Goal: Transaction & Acquisition: Purchase product/service

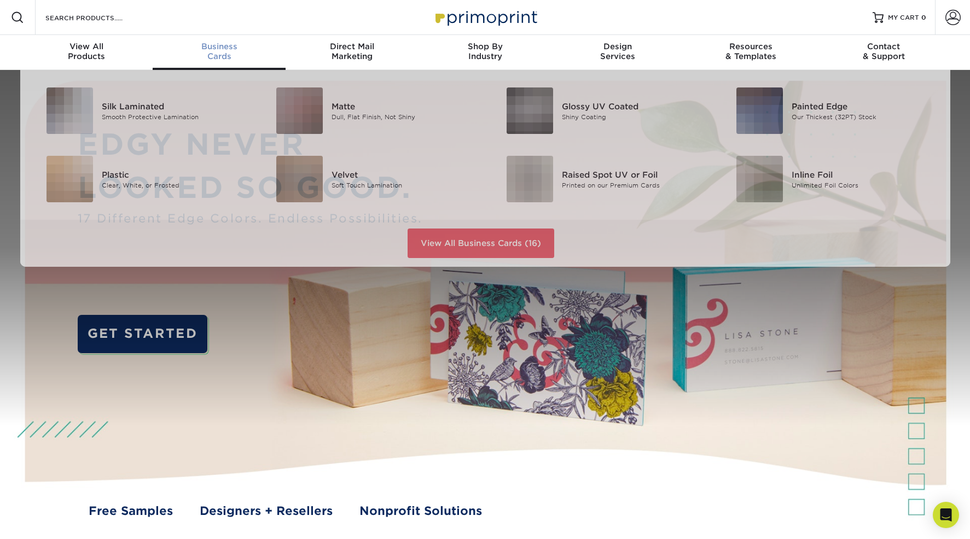
click at [218, 51] on div "Business Cards" at bounding box center [219, 52] width 133 height 20
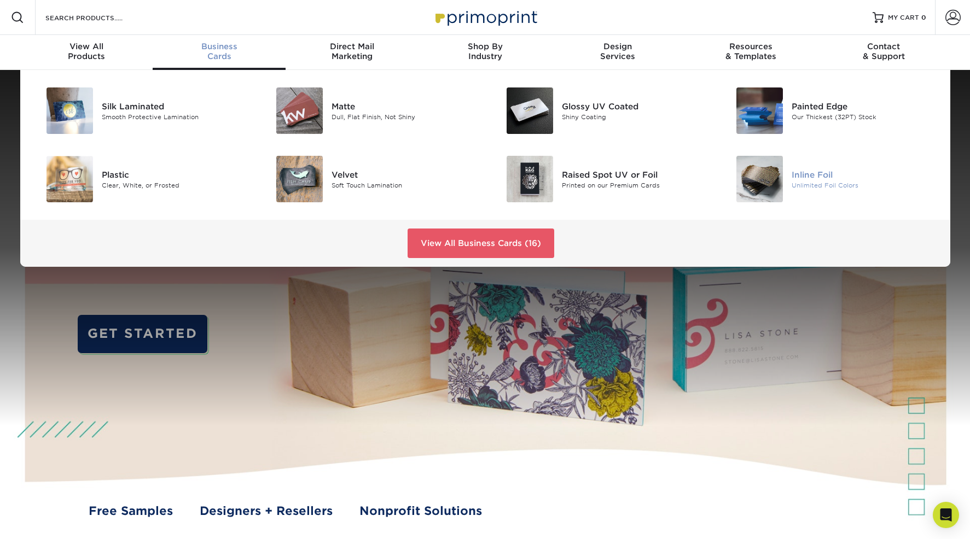
click at [763, 171] on img at bounding box center [759, 179] width 47 height 47
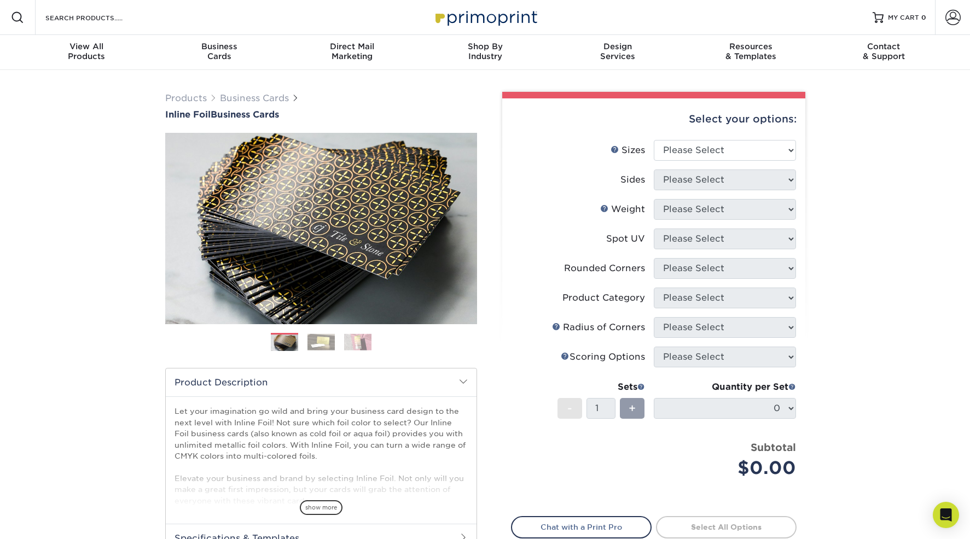
click at [323, 342] on img at bounding box center [320, 342] width 27 height 17
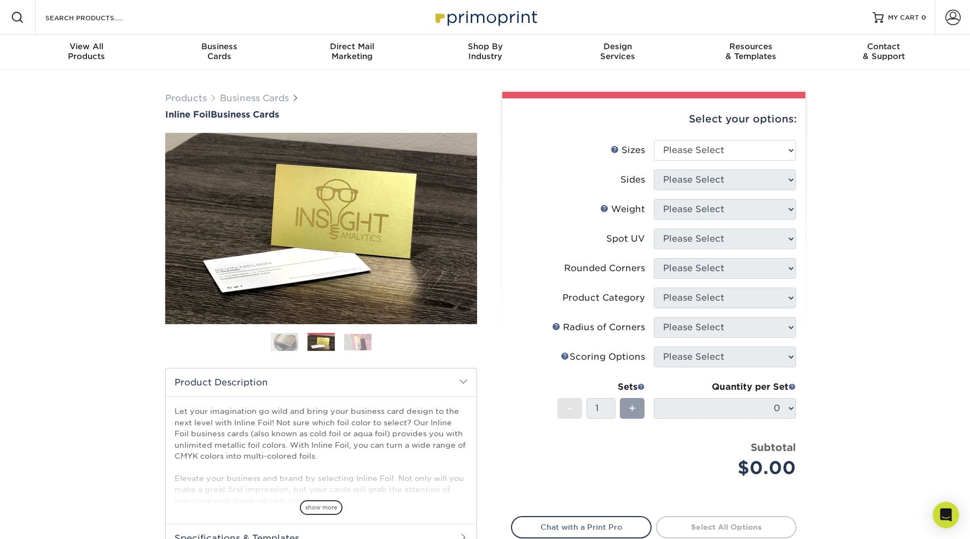
click at [366, 339] on img at bounding box center [357, 342] width 27 height 17
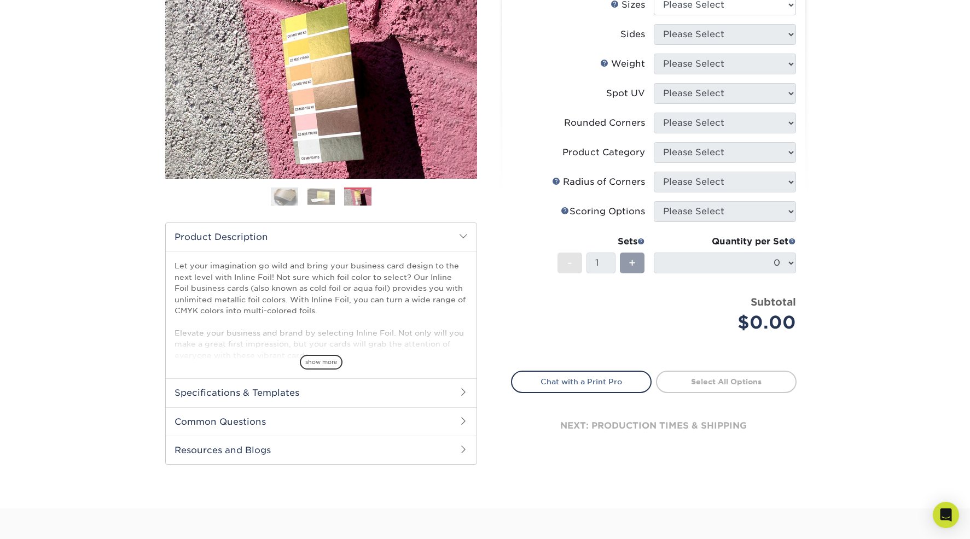
scroll to position [162, 0]
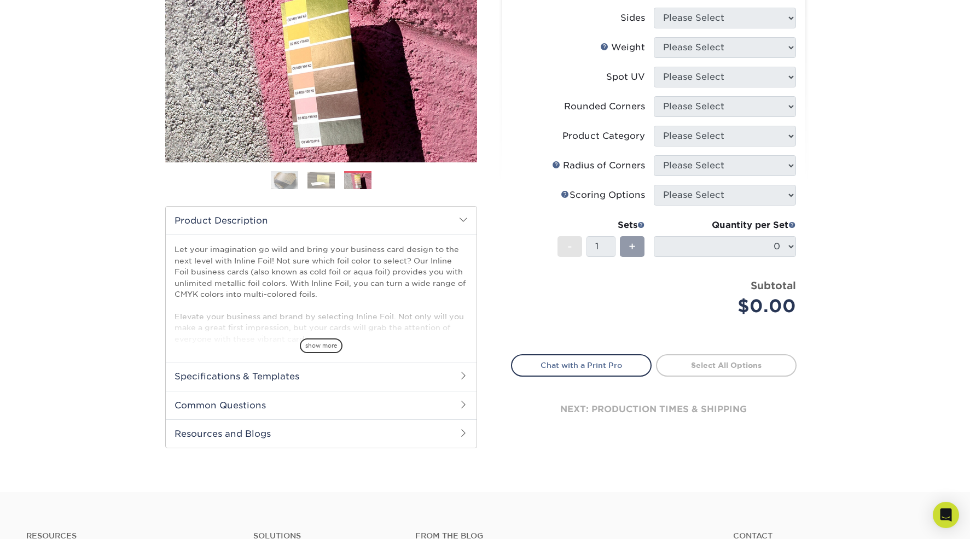
click at [316, 349] on span "show more" at bounding box center [321, 346] width 43 height 15
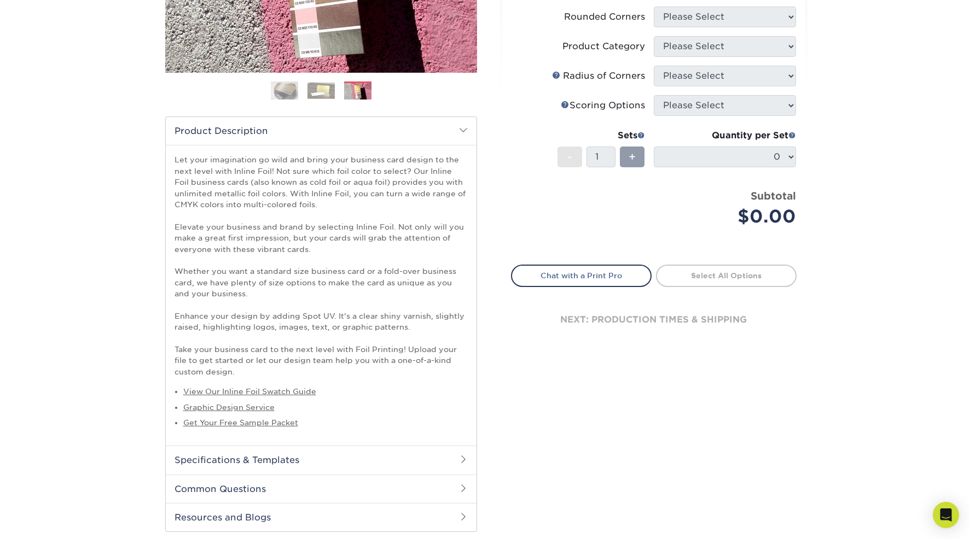
scroll to position [267, 0]
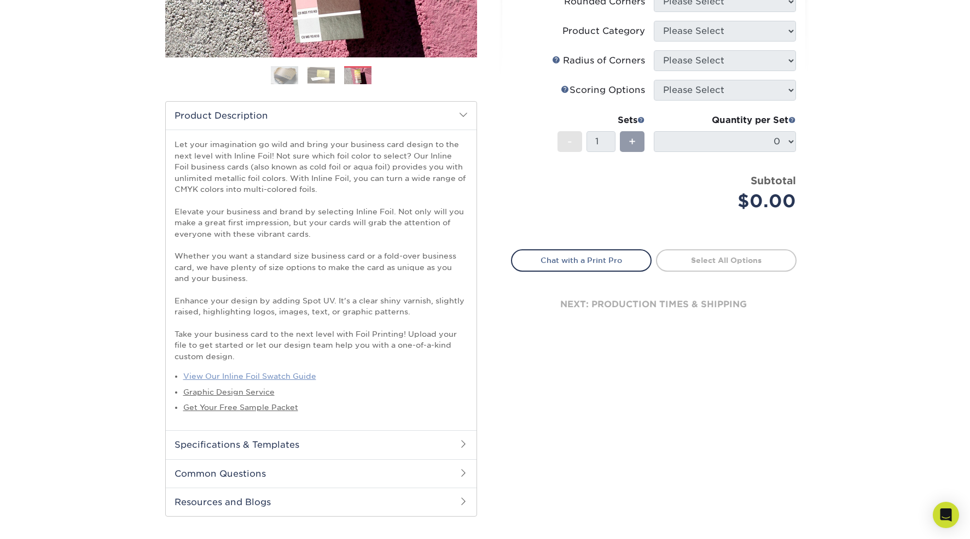
click at [298, 376] on link "View Our Inline Foil Swatch Guide" at bounding box center [249, 376] width 133 height 9
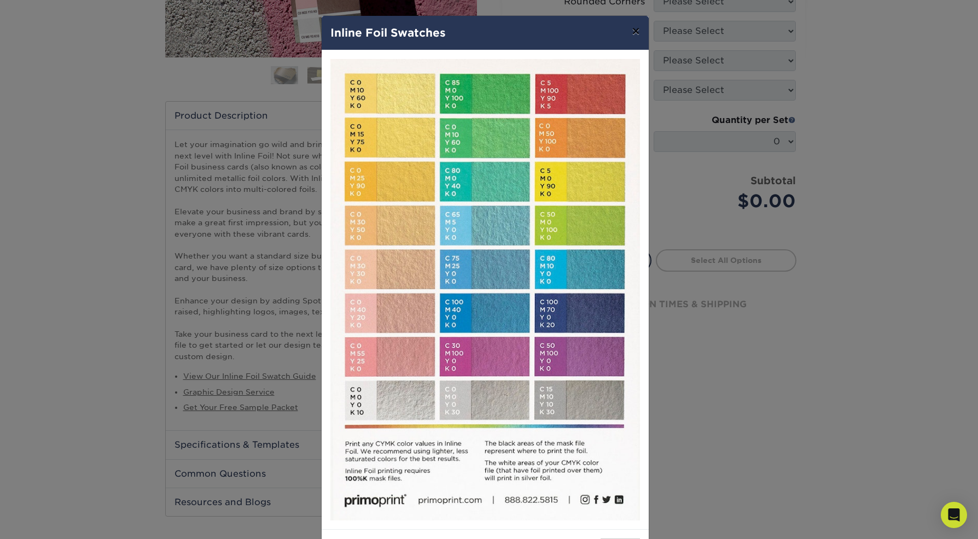
drag, startPoint x: 634, startPoint y: 30, endPoint x: 509, endPoint y: 86, distance: 137.1
click at [634, 30] on button "×" at bounding box center [635, 31] width 25 height 31
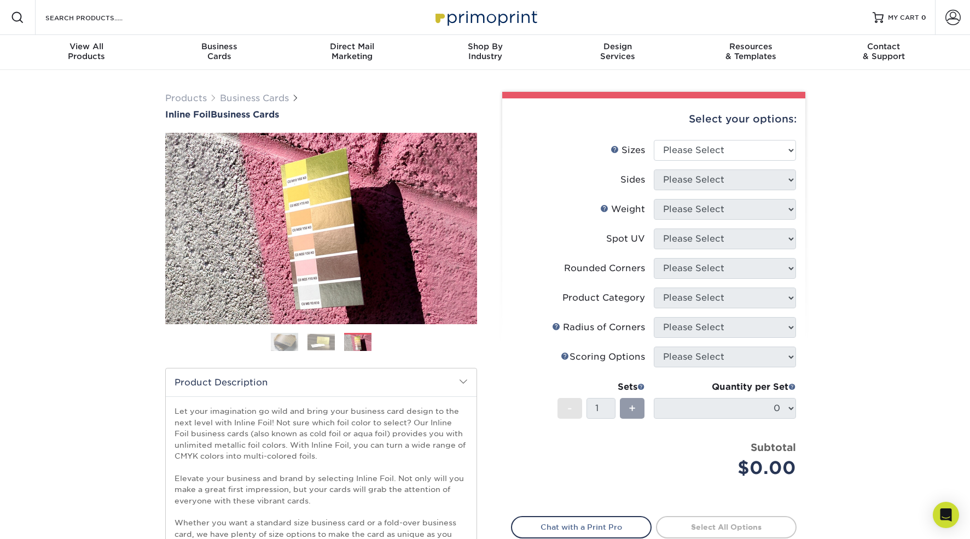
scroll to position [2, 0]
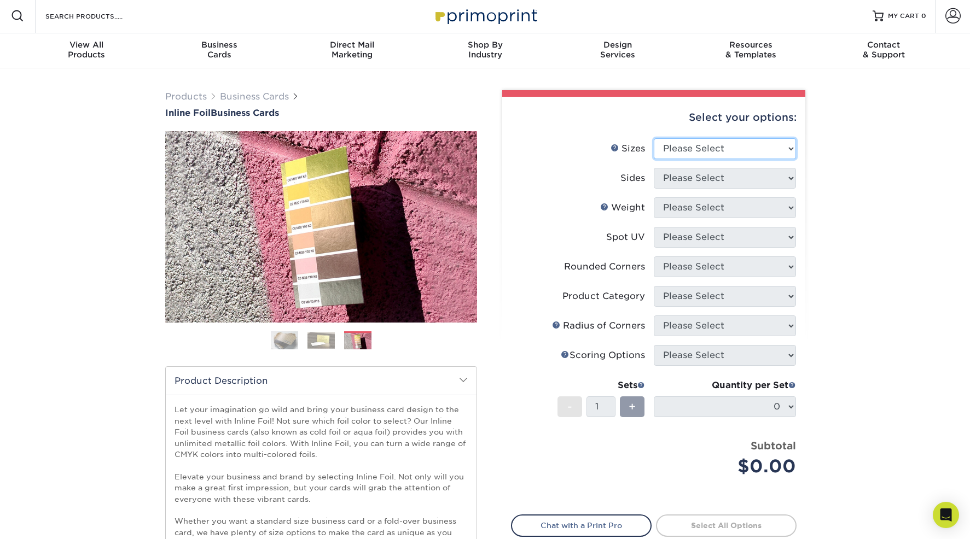
click at [762, 151] on select "Please Select 1.5" x 3.5" - Mini 1.75" x 3.5" - Mini 2" x 2" - Square 2" x 3" -…" at bounding box center [725, 148] width 142 height 21
select select "2.00x3.50"
click at [654, 138] on select "Please Select 1.5" x 3.5" - Mini 1.75" x 3.5" - Mini 2" x 2" - Square 2" x 3" -…" at bounding box center [725, 148] width 142 height 21
click at [773, 180] on select "Please Select Print Both Sides - Foil Back Only Print Both Sides - Foil Both Si…" at bounding box center [725, 178] width 142 height 21
select select "2ba18f74-0f96-487e-8b6e-985b404b3305"
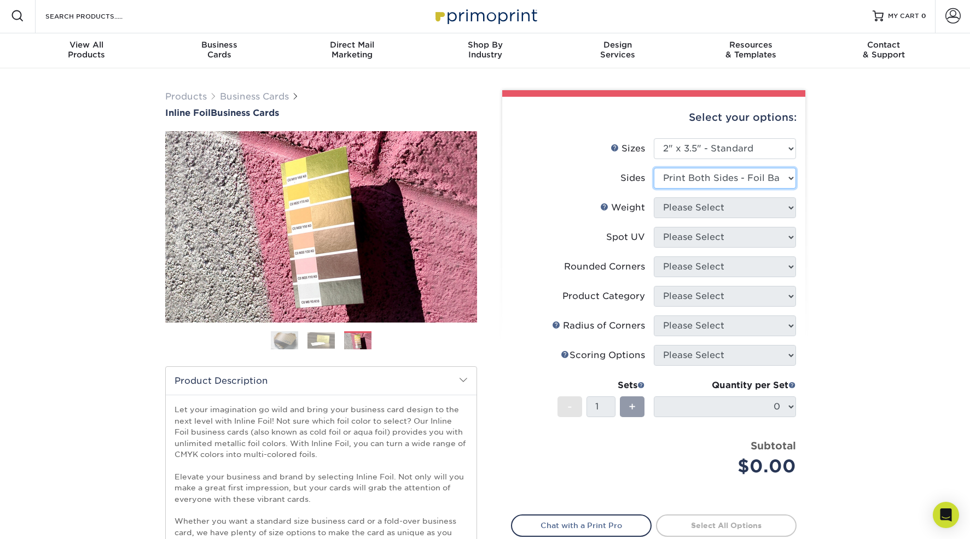
click at [654, 168] on select "Please Select Print Both Sides - Foil Back Only Print Both Sides - Foil Both Si…" at bounding box center [725, 178] width 142 height 21
click at [779, 205] on select "Please Select 16PT" at bounding box center [725, 207] width 142 height 21
select select "16PT"
click at [654, 197] on select "Please Select 16PT" at bounding box center [725, 207] width 142 height 21
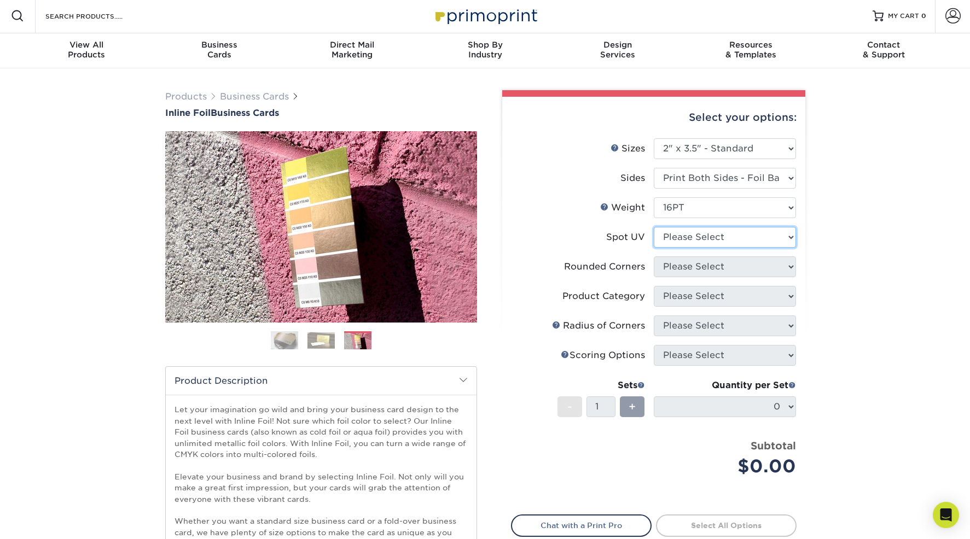
click at [771, 239] on select "Please Select No Spot UV Front and Back (Both Sides) Front Only Back Only" at bounding box center [725, 237] width 142 height 21
select select "3"
click at [654, 227] on select "Please Select No Spot UV Front and Back (Both Sides) Front Only Back Only" at bounding box center [725, 237] width 142 height 21
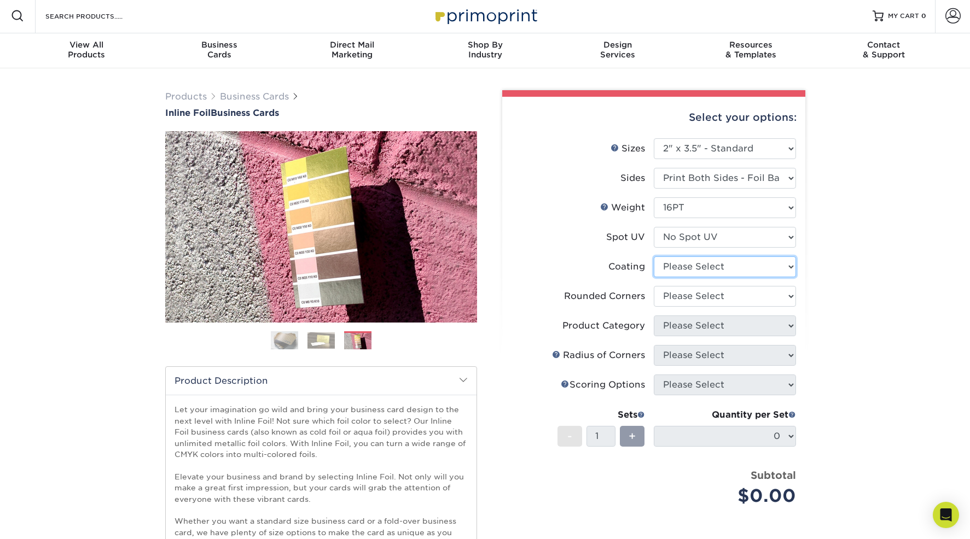
click at [779, 269] on select at bounding box center [725, 267] width 142 height 21
click at [846, 344] on div "Products Business Cards Inline Foil Business Cards Previous Next" at bounding box center [485, 447] width 970 height 758
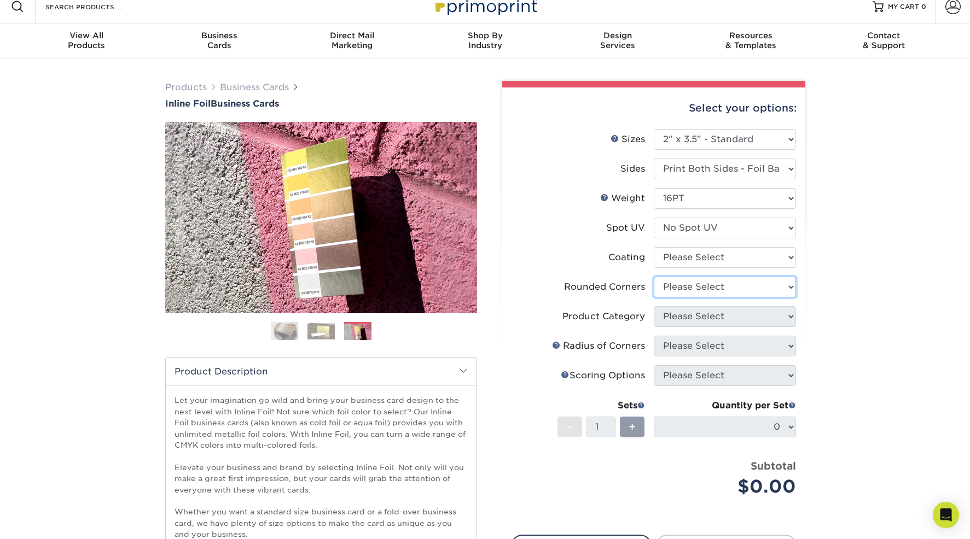
click at [794, 286] on select "Please Select Yes - Round 2 Corners Yes - Round 4 Corners No" at bounding box center [725, 287] width 142 height 21
select select "0"
click at [654, 277] on select "Please Select Yes - Round 2 Corners Yes - Round 4 Corners No" at bounding box center [725, 287] width 142 height 21
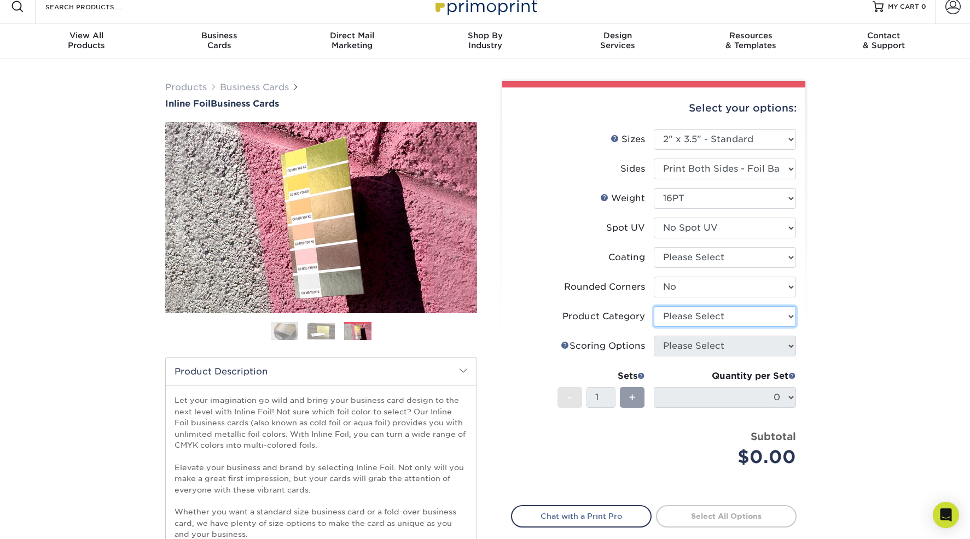
click at [750, 316] on select "Please Select" at bounding box center [725, 316] width 142 height 21
click at [788, 316] on select "Please Select" at bounding box center [725, 316] width 142 height 21
click at [847, 345] on div "Products Business Cards Inline Foil Business Cards Previous Next" at bounding box center [485, 438] width 970 height 758
click at [643, 376] on span at bounding box center [641, 376] width 8 height 8
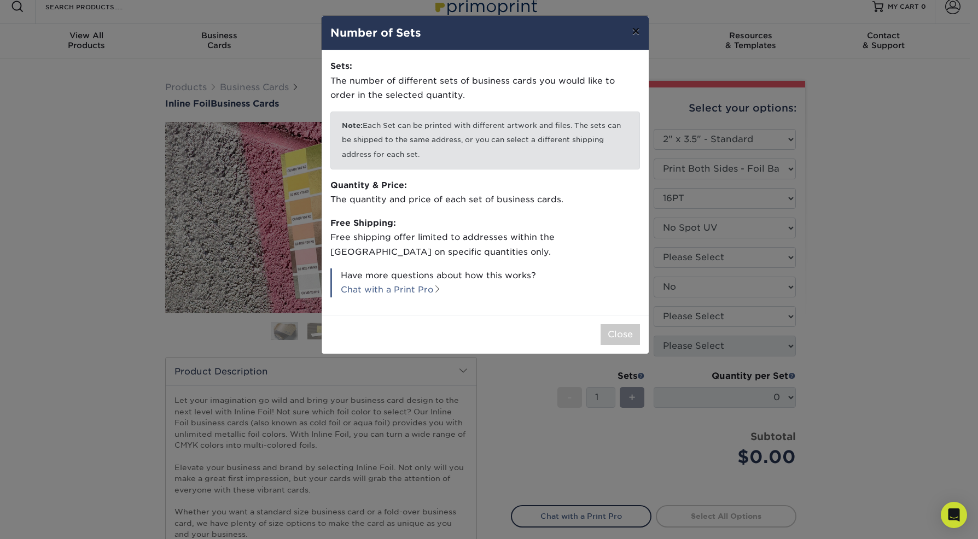
drag, startPoint x: 636, startPoint y: 32, endPoint x: 597, endPoint y: 330, distance: 300.7
click at [636, 33] on button "×" at bounding box center [635, 31] width 25 height 31
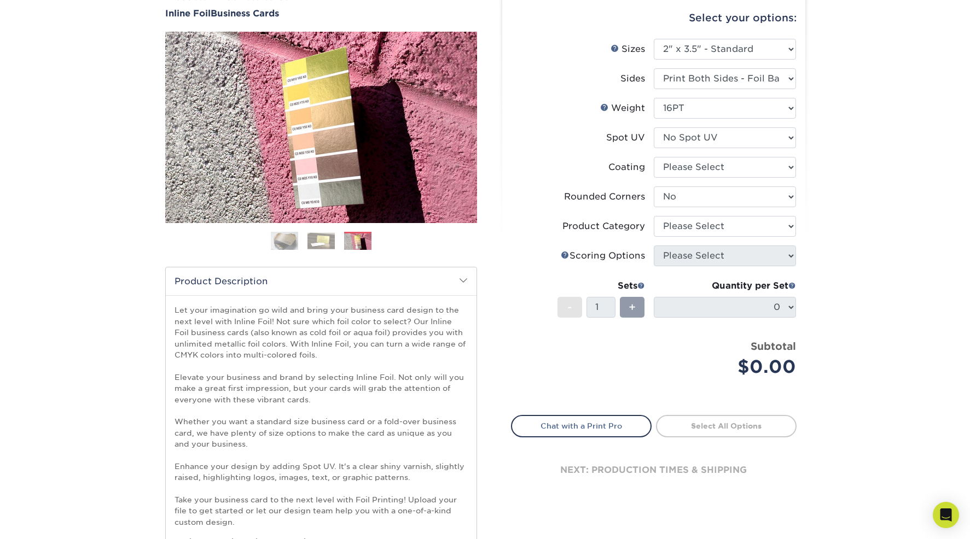
scroll to position [110, 0]
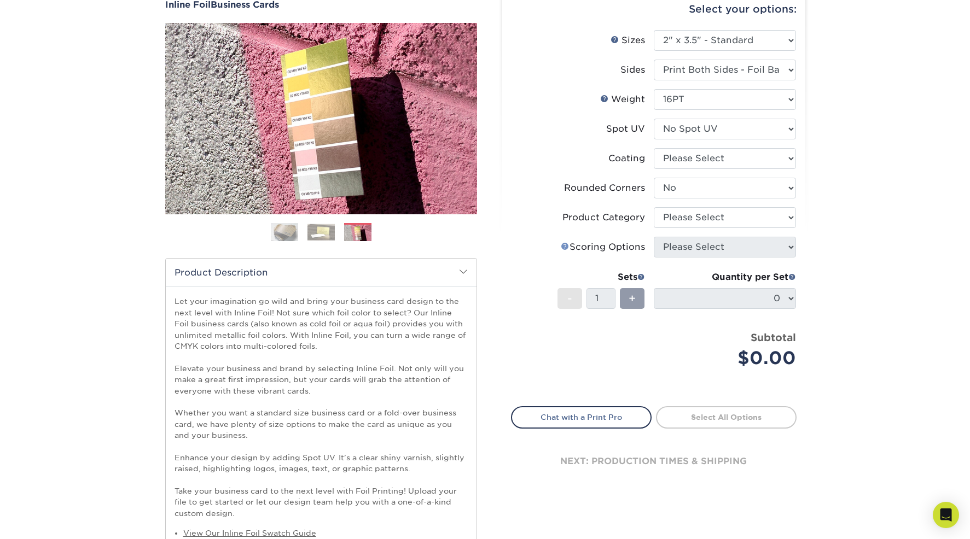
click at [563, 245] on link "Scoring Help" at bounding box center [565, 246] width 9 height 9
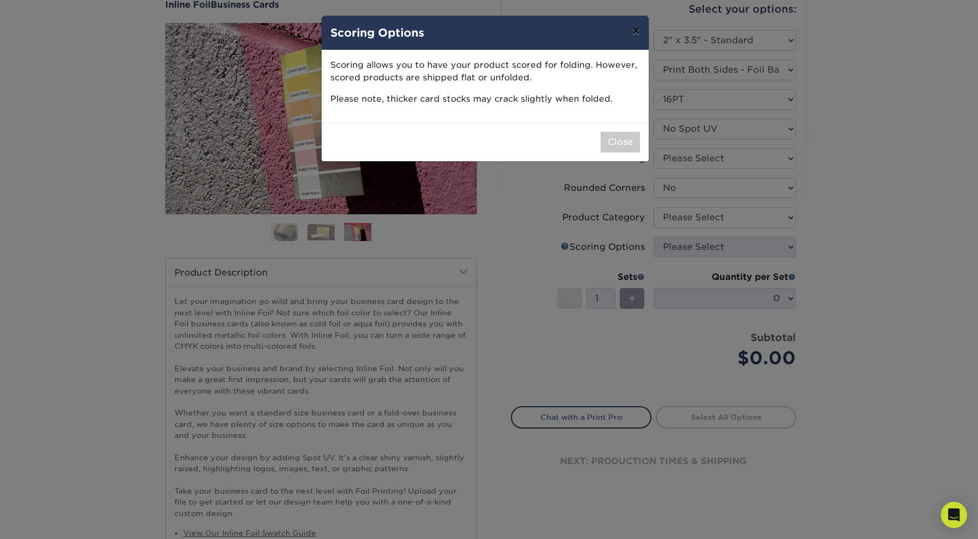
click at [636, 31] on button "×" at bounding box center [635, 31] width 25 height 31
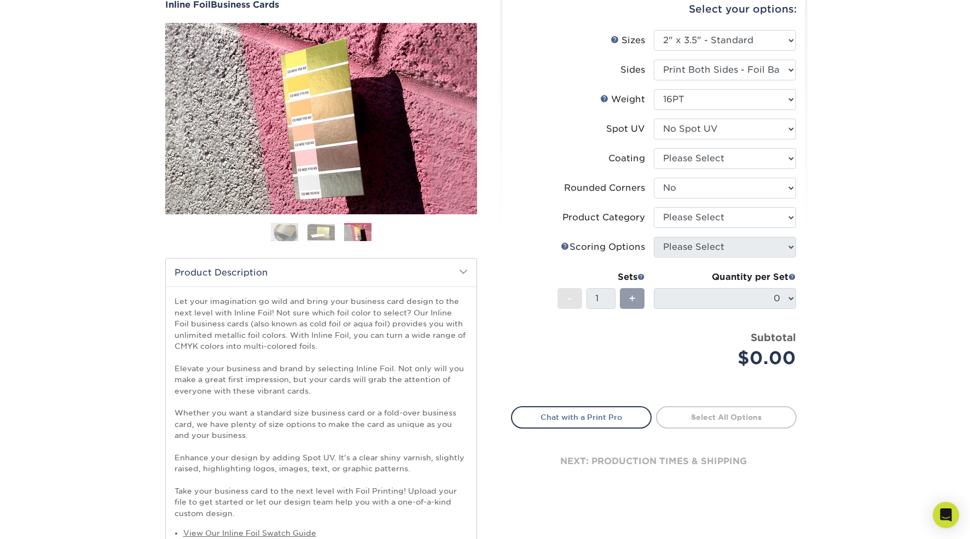
drag, startPoint x: 927, startPoint y: 278, endPoint x: 923, endPoint y: 284, distance: 7.4
click at [927, 278] on div "Products Business Cards Inline Foil Business Cards Previous Next" at bounding box center [485, 339] width 970 height 758
click at [736, 214] on select "Please Select" at bounding box center [725, 218] width 142 height 21
click at [654, 208] on select "Please Select" at bounding box center [725, 218] width 142 height 21
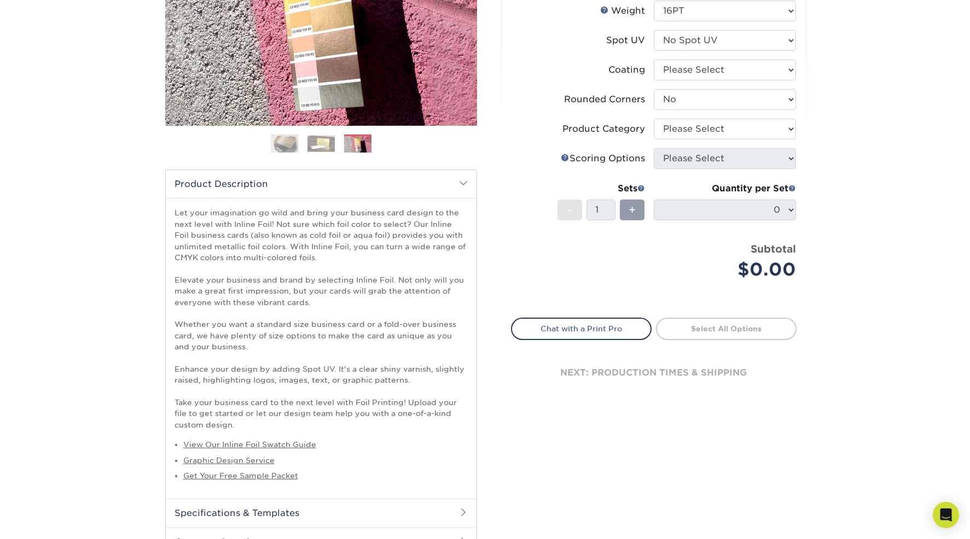
scroll to position [0, 0]
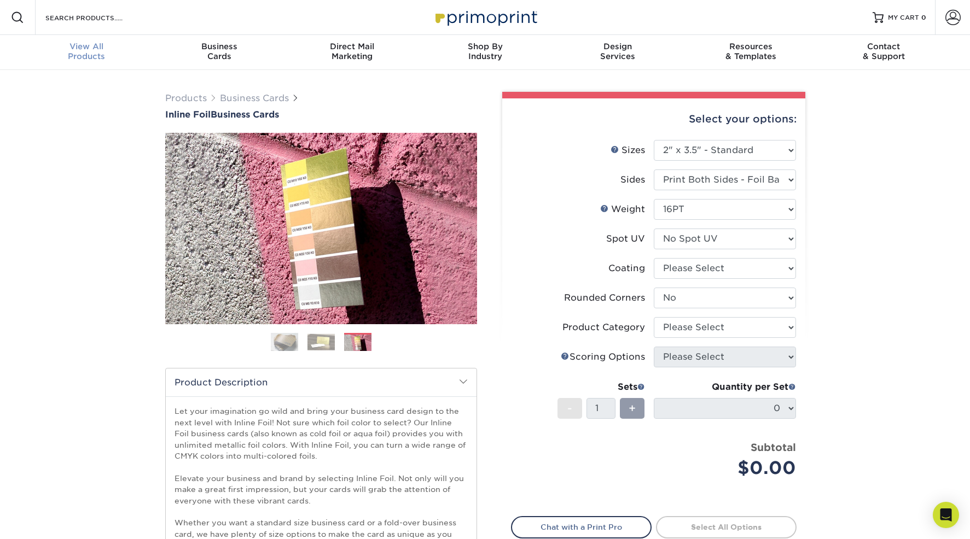
click at [90, 56] on div "View All Products" at bounding box center [86, 52] width 133 height 20
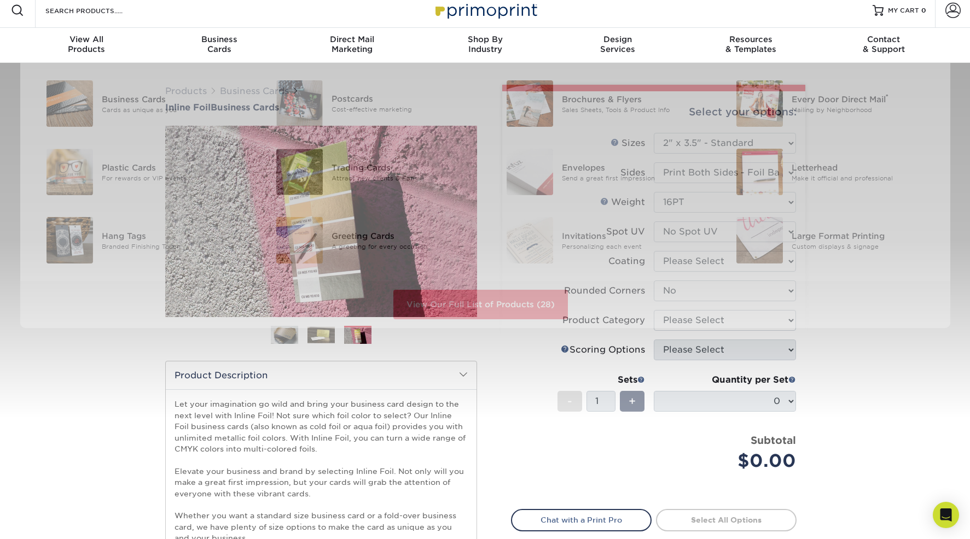
scroll to position [3, 0]
